Goal: Information Seeking & Learning: Learn about a topic

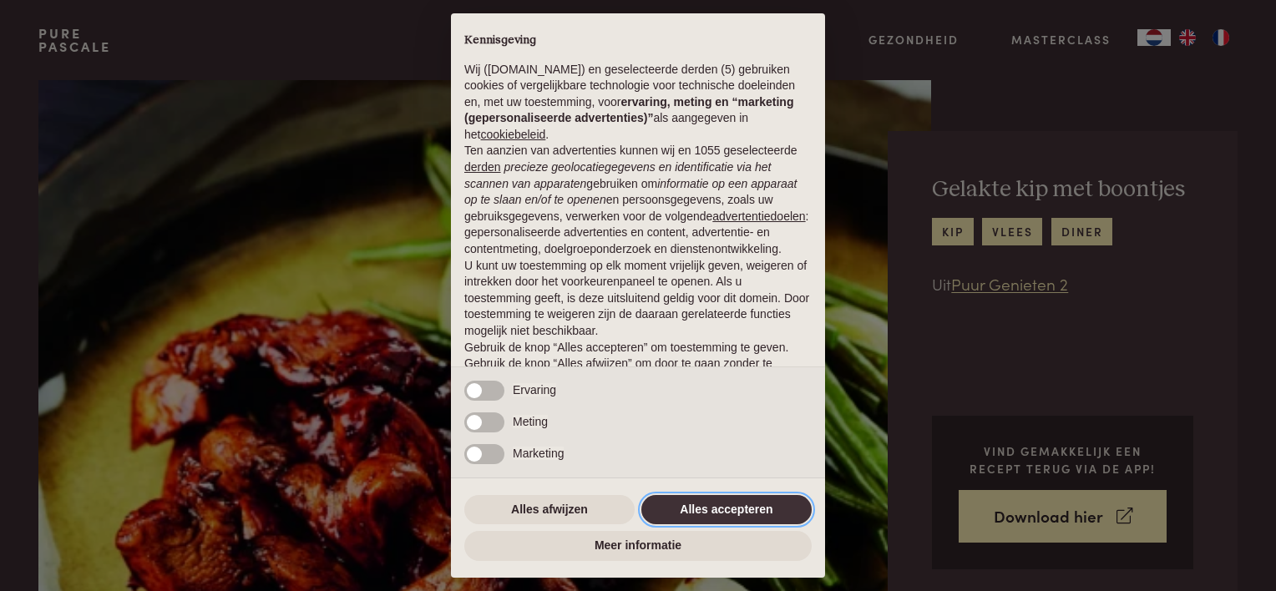
click at [723, 514] on button "Alles accepteren" at bounding box center [726, 510] width 170 height 30
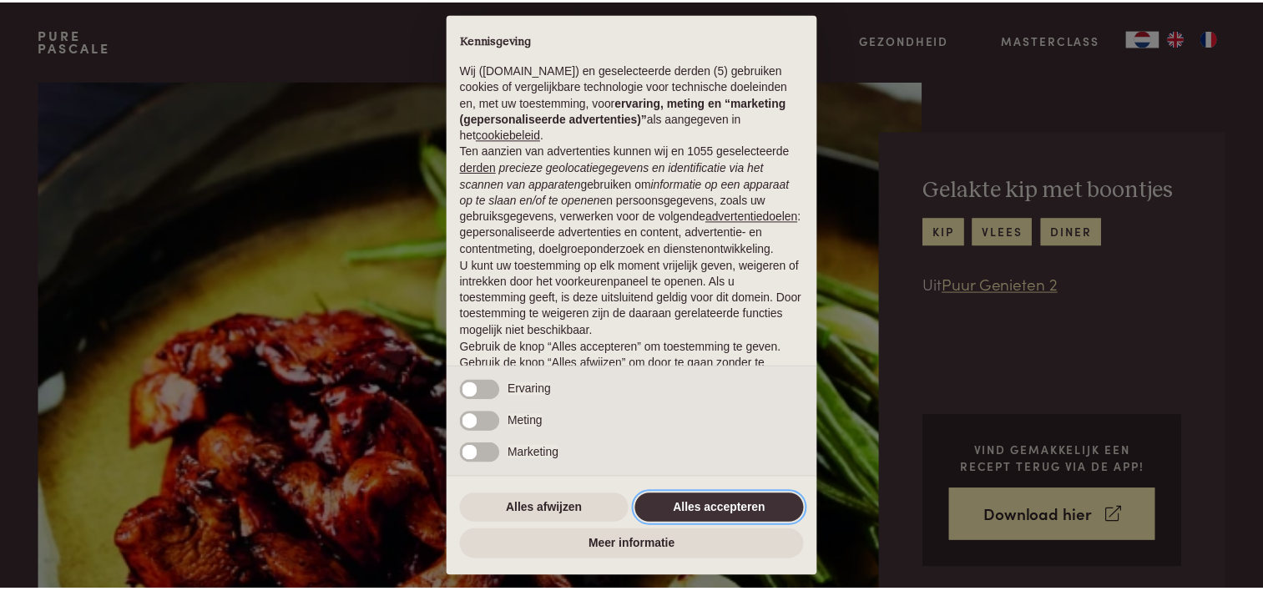
scroll to position [80, 0]
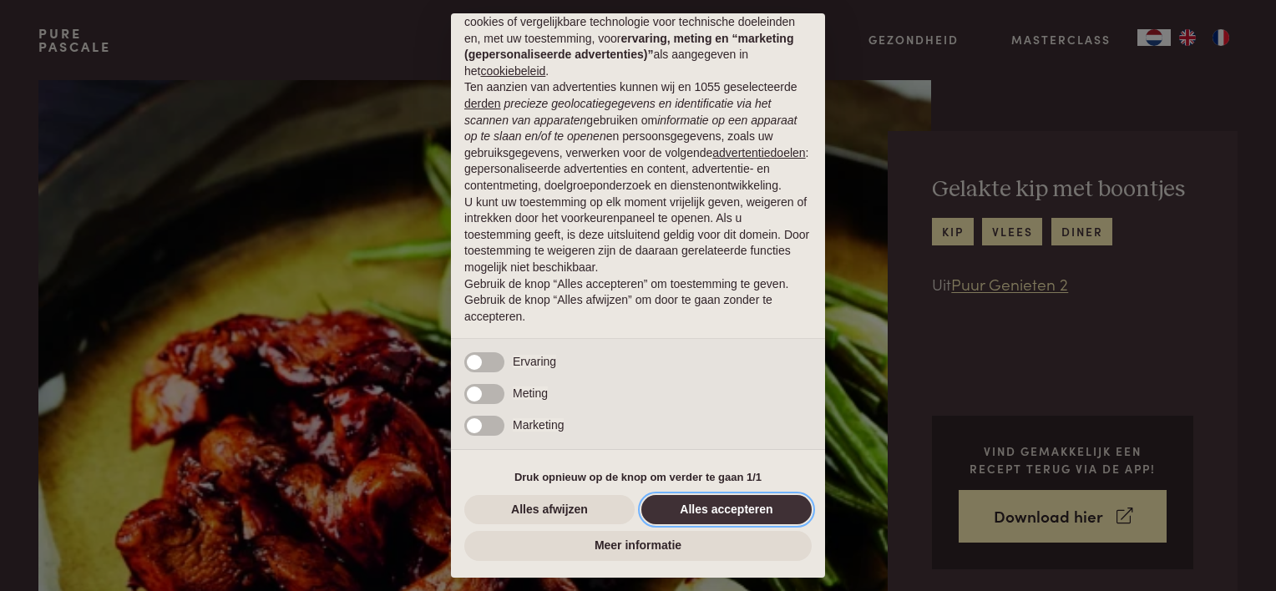
click at [727, 511] on button "Alles accepteren" at bounding box center [726, 510] width 170 height 30
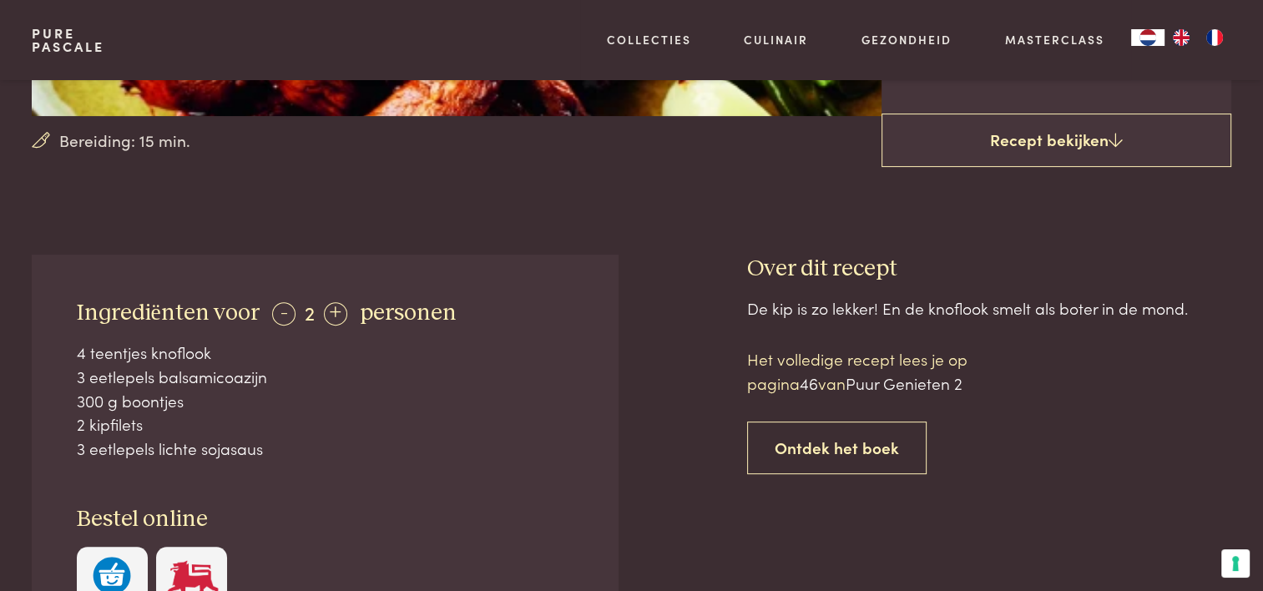
scroll to position [501, 0]
click at [285, 316] on div "-" at bounding box center [283, 312] width 23 height 23
click at [336, 312] on div "+" at bounding box center [332, 312] width 23 height 23
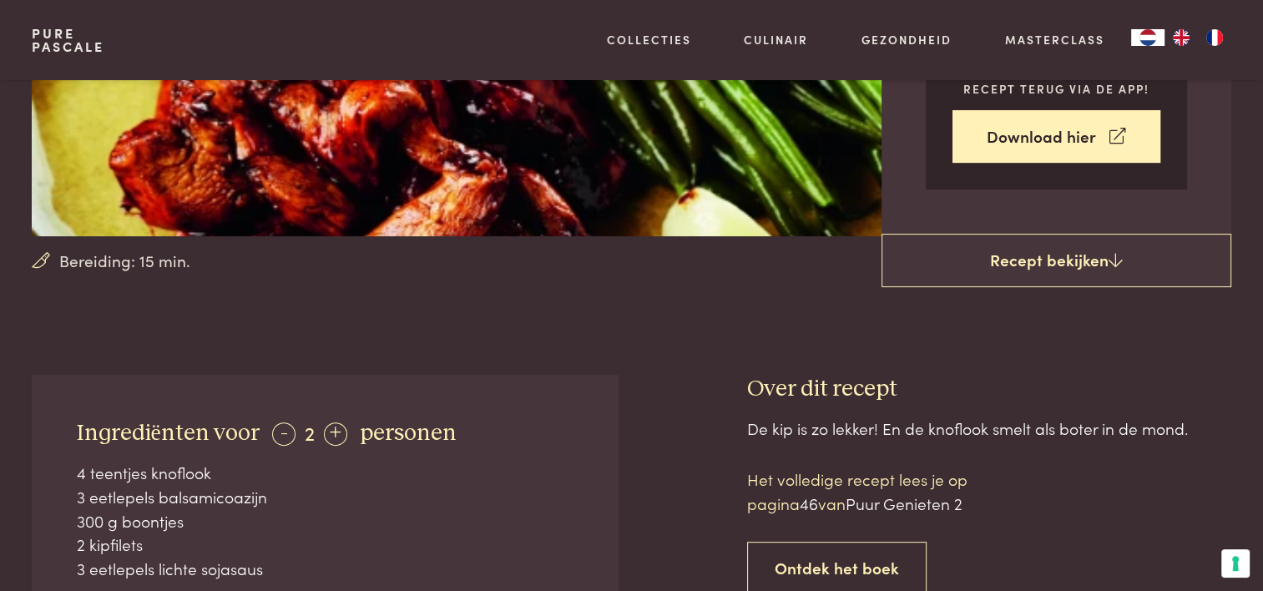
scroll to position [251, 0]
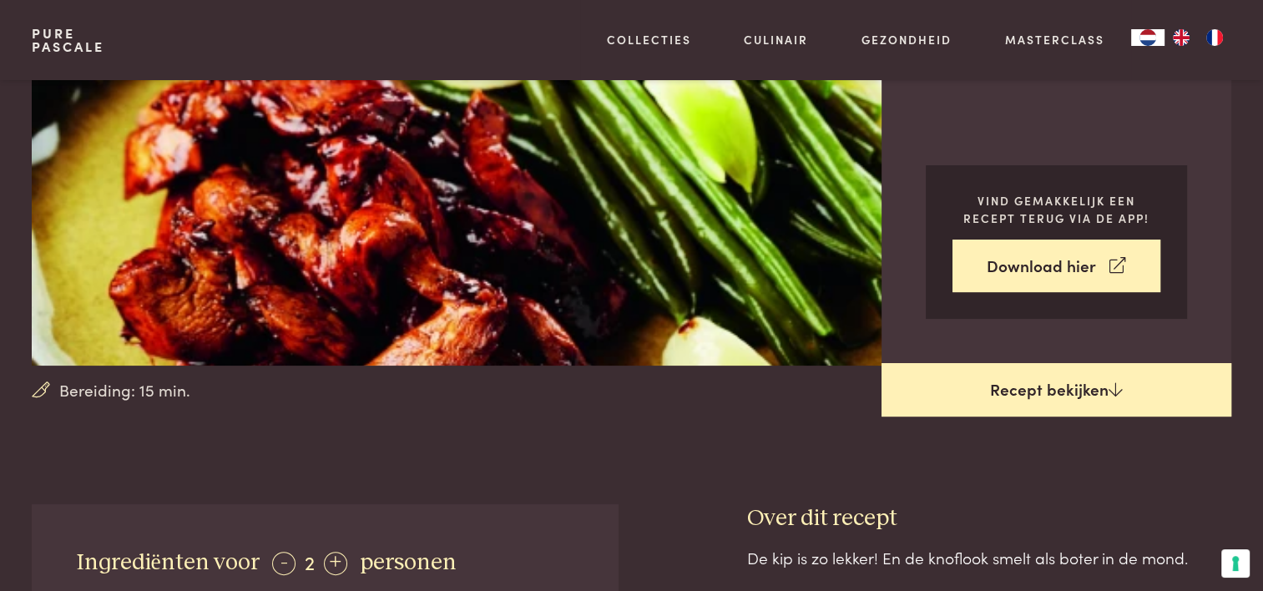
click at [1178, 382] on link "Recept bekijken" at bounding box center [1057, 389] width 350 height 53
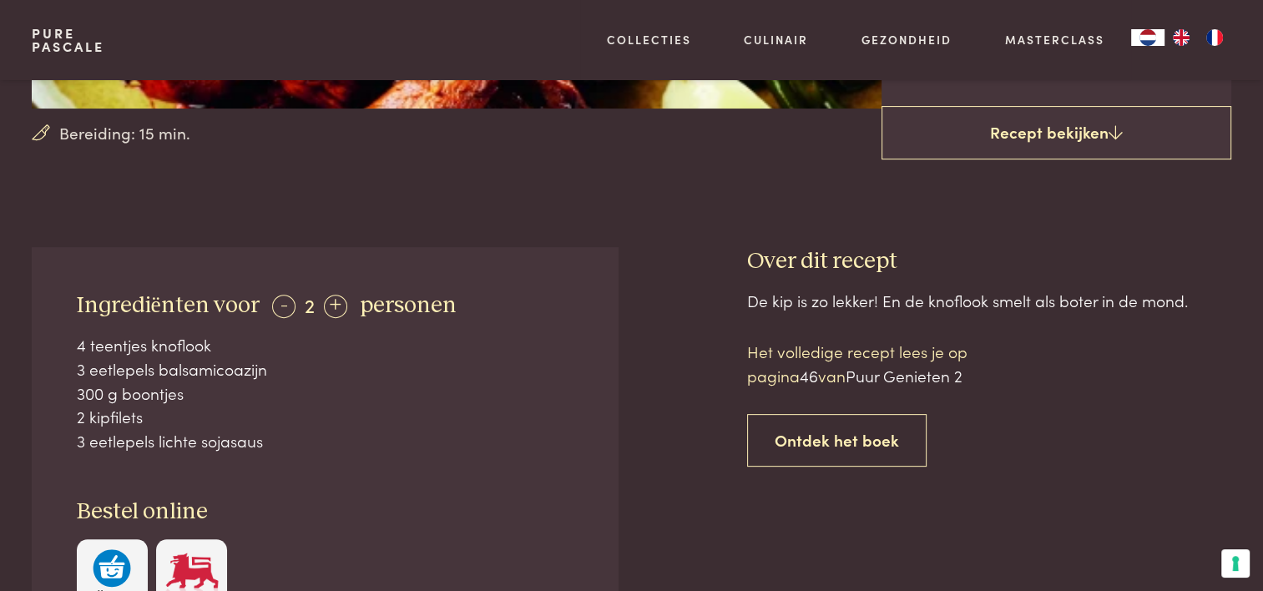
scroll to position [504, 0]
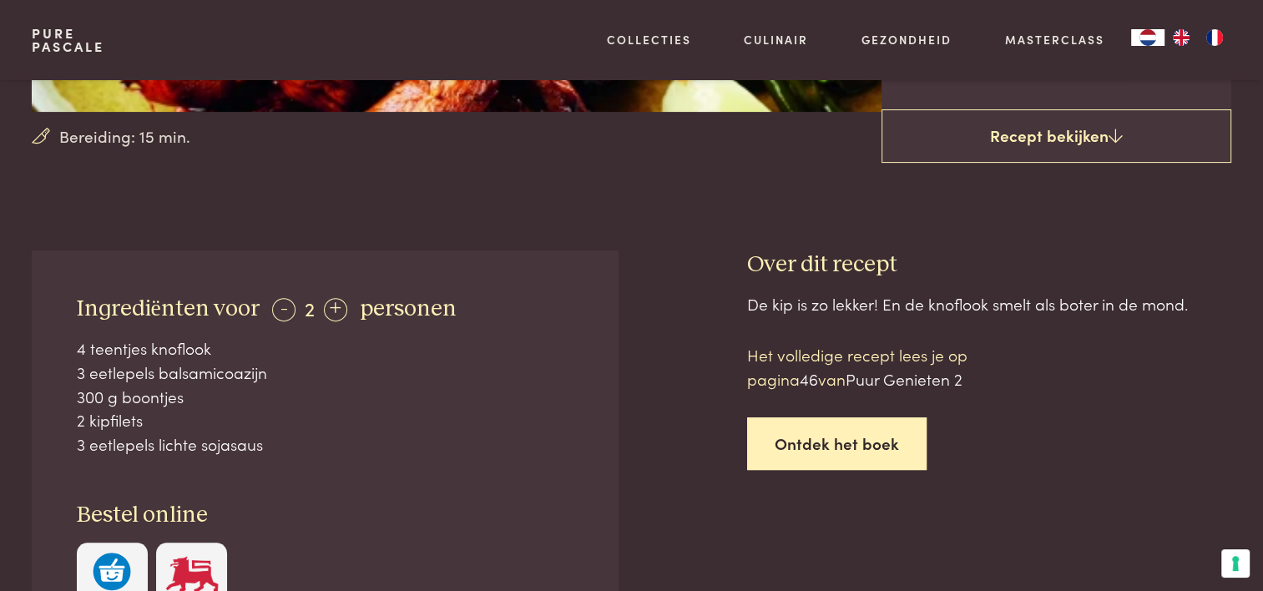
click at [808, 451] on link "Ontdek het boek" at bounding box center [837, 444] width 180 height 53
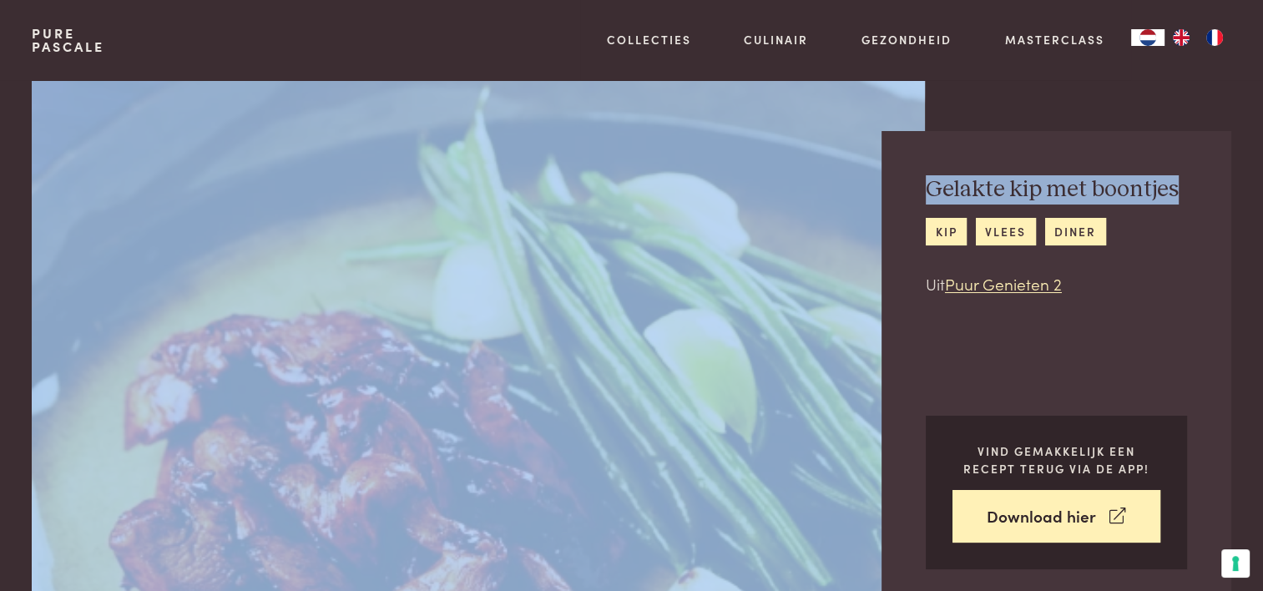
drag, startPoint x: 1181, startPoint y: 194, endPoint x: 875, endPoint y: 184, distance: 305.8
click at [875, 184] on div "Bereiding: 15 min. Gelakte kip met boontjes kip vlees diner Uit Puur Genieten 2…" at bounding box center [631, 348] width 1199 height 536
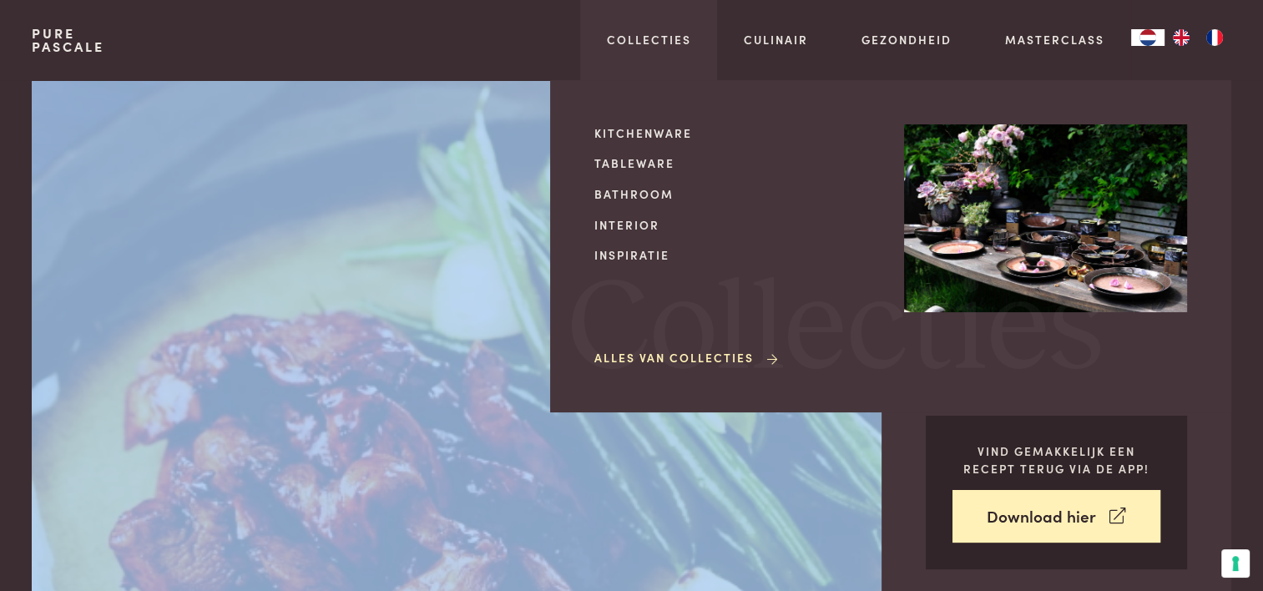
copy div "Bereiding: 15 min. Gelakte kip met boontjes"
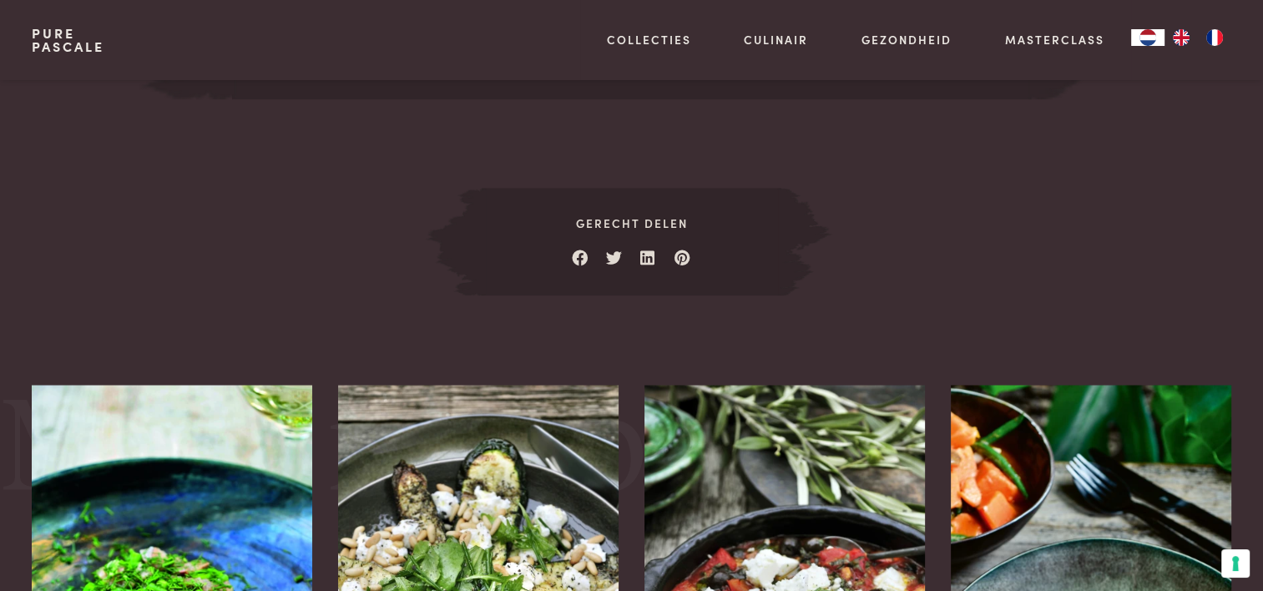
scroll to position [2258, 0]
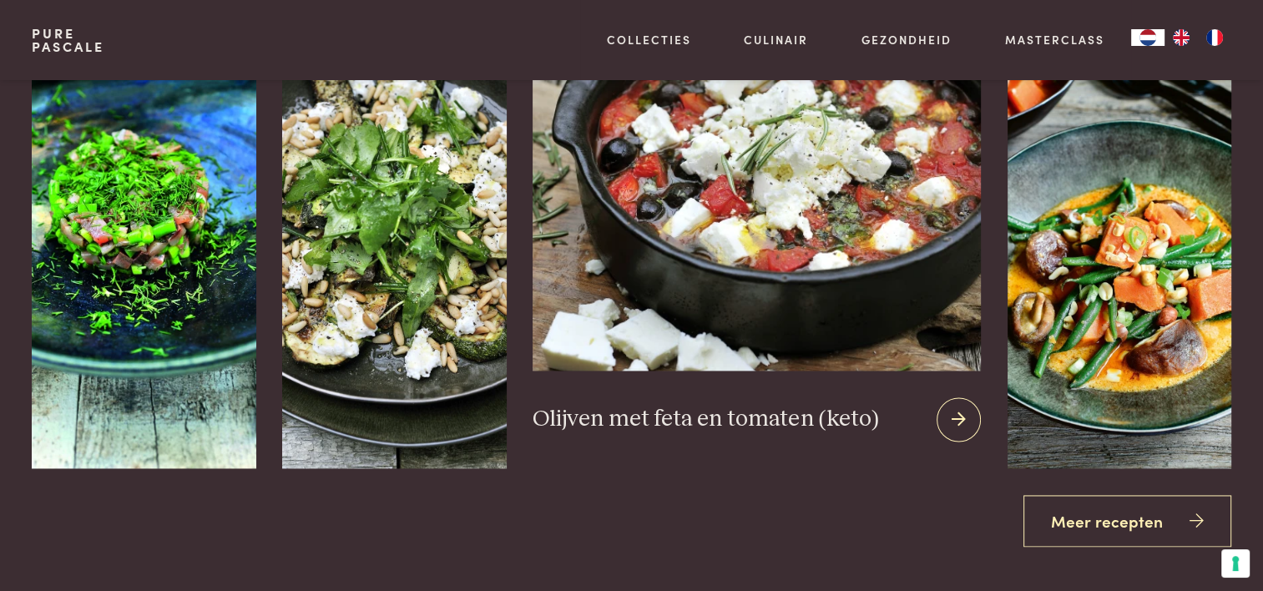
click at [727, 275] on img at bounding box center [757, 168] width 448 height 403
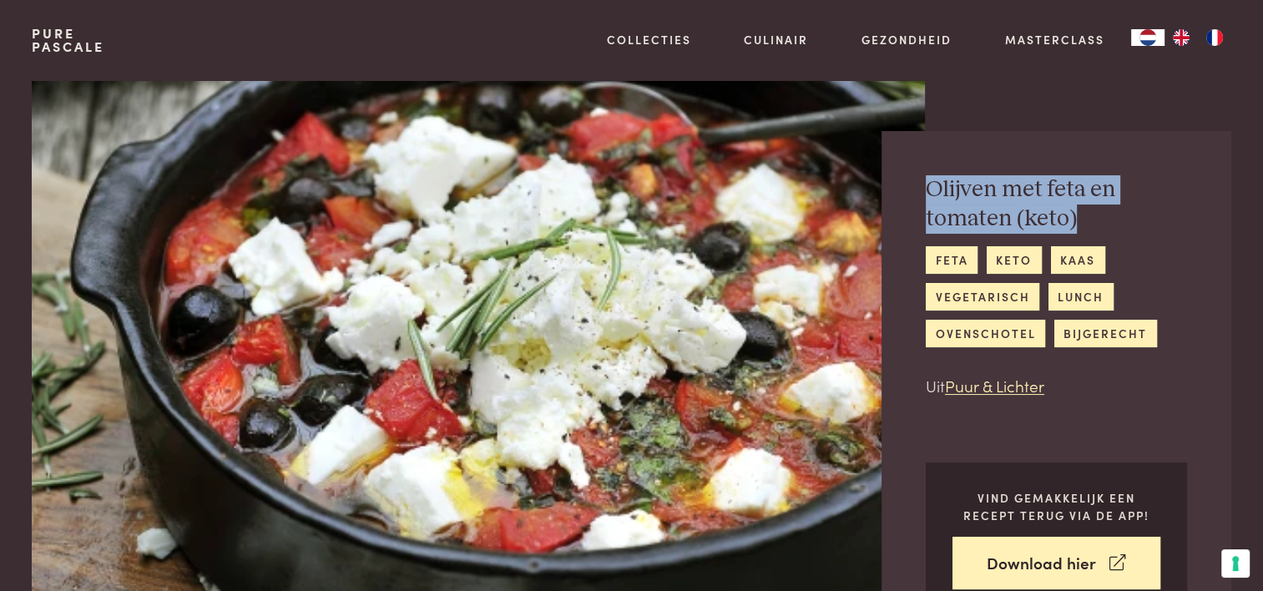
drag, startPoint x: 1087, startPoint y: 211, endPoint x: 920, endPoint y: 185, distance: 169.0
click at [920, 185] on div "Olijven met feta en tomaten (keto) feta keto kaas vegetarisch lunch ovenschotel…" at bounding box center [1057, 395] width 350 height 529
copy h2 "Olijven met feta en tomaten (keto)"
